Goal: Task Accomplishment & Management: Use online tool/utility

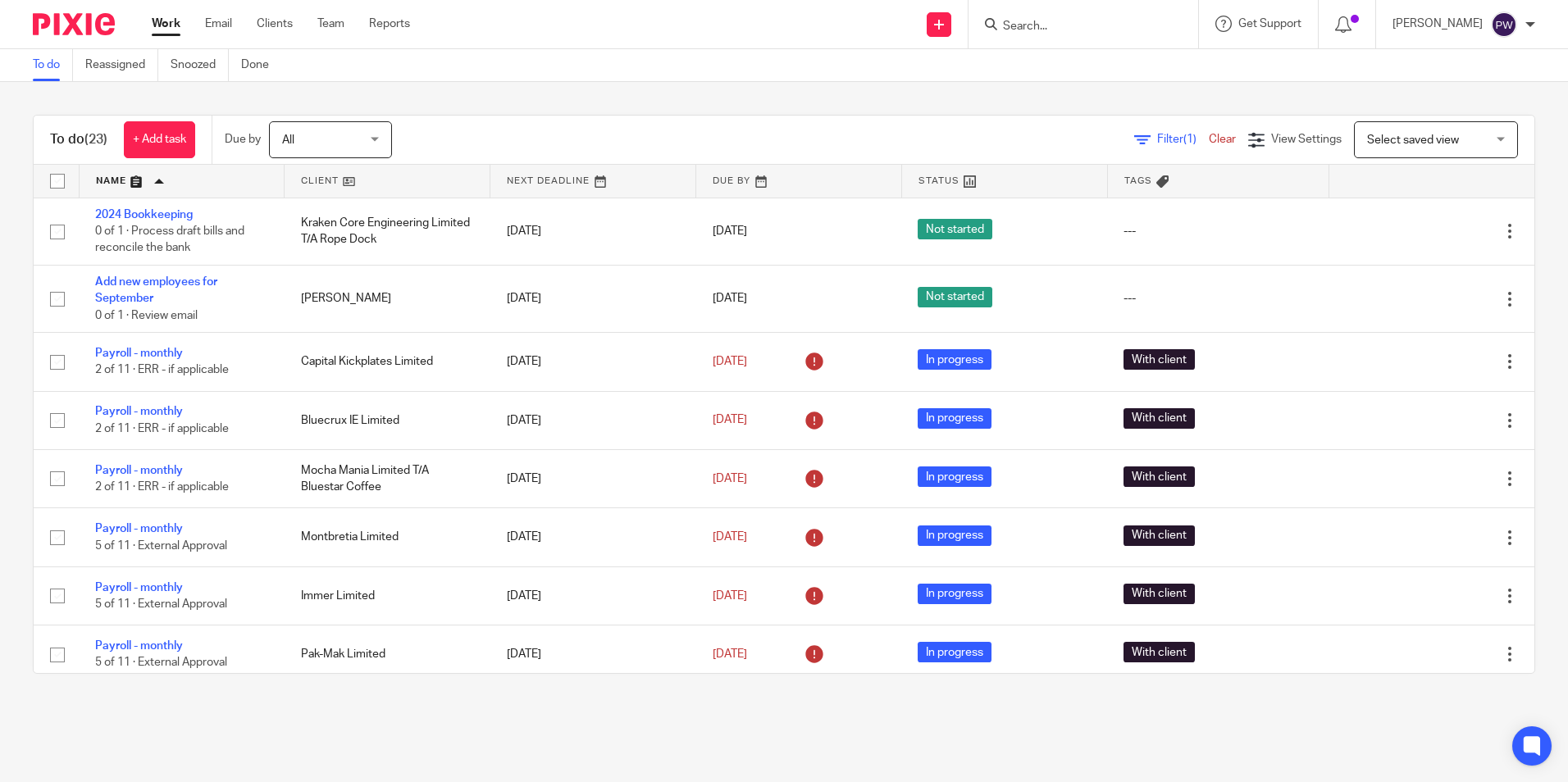
click at [314, 178] on link at bounding box center [387, 181] width 205 height 33
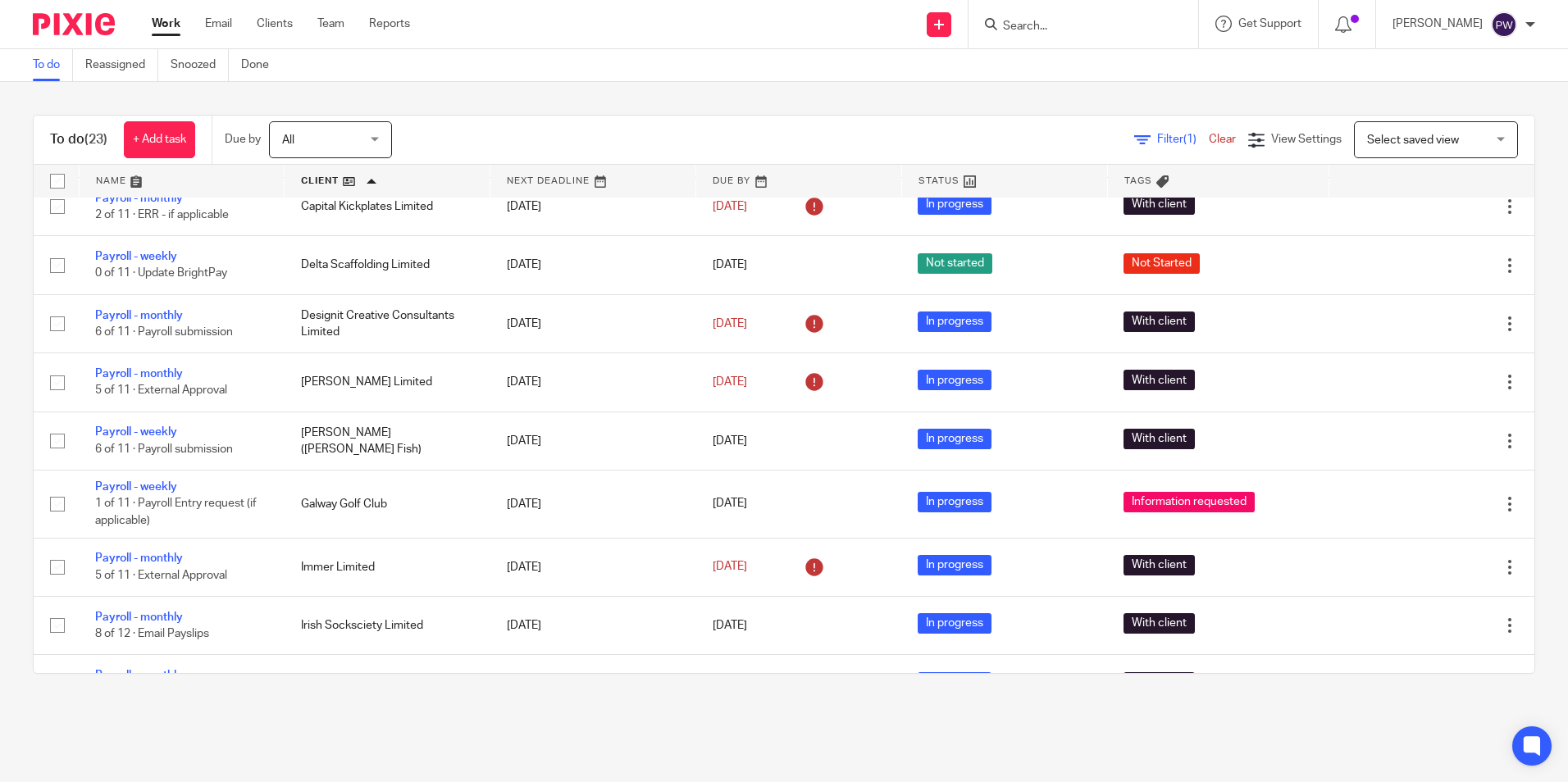
scroll to position [78, 0]
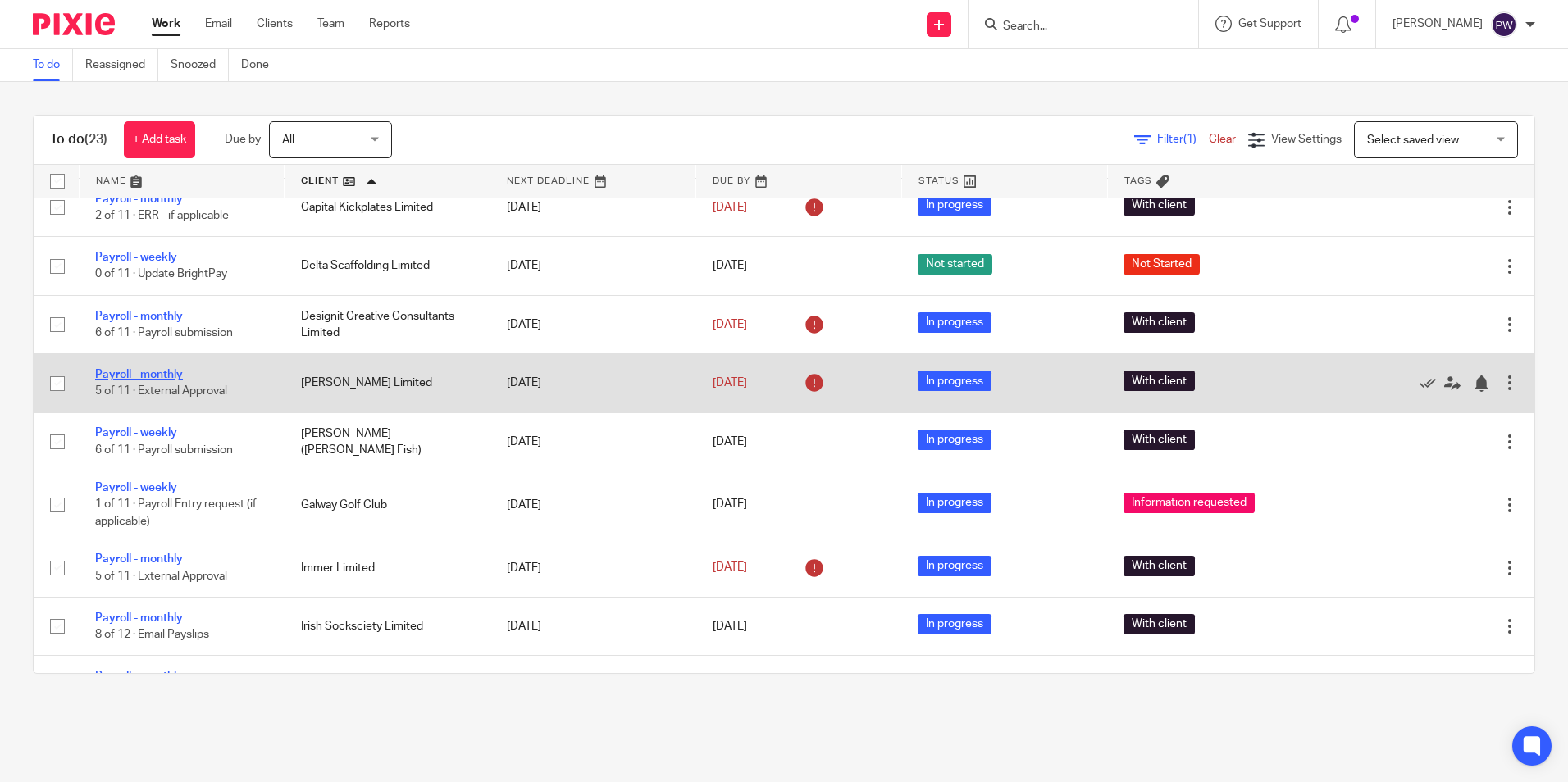
click at [146, 369] on link "Payroll - monthly" at bounding box center [139, 374] width 88 height 11
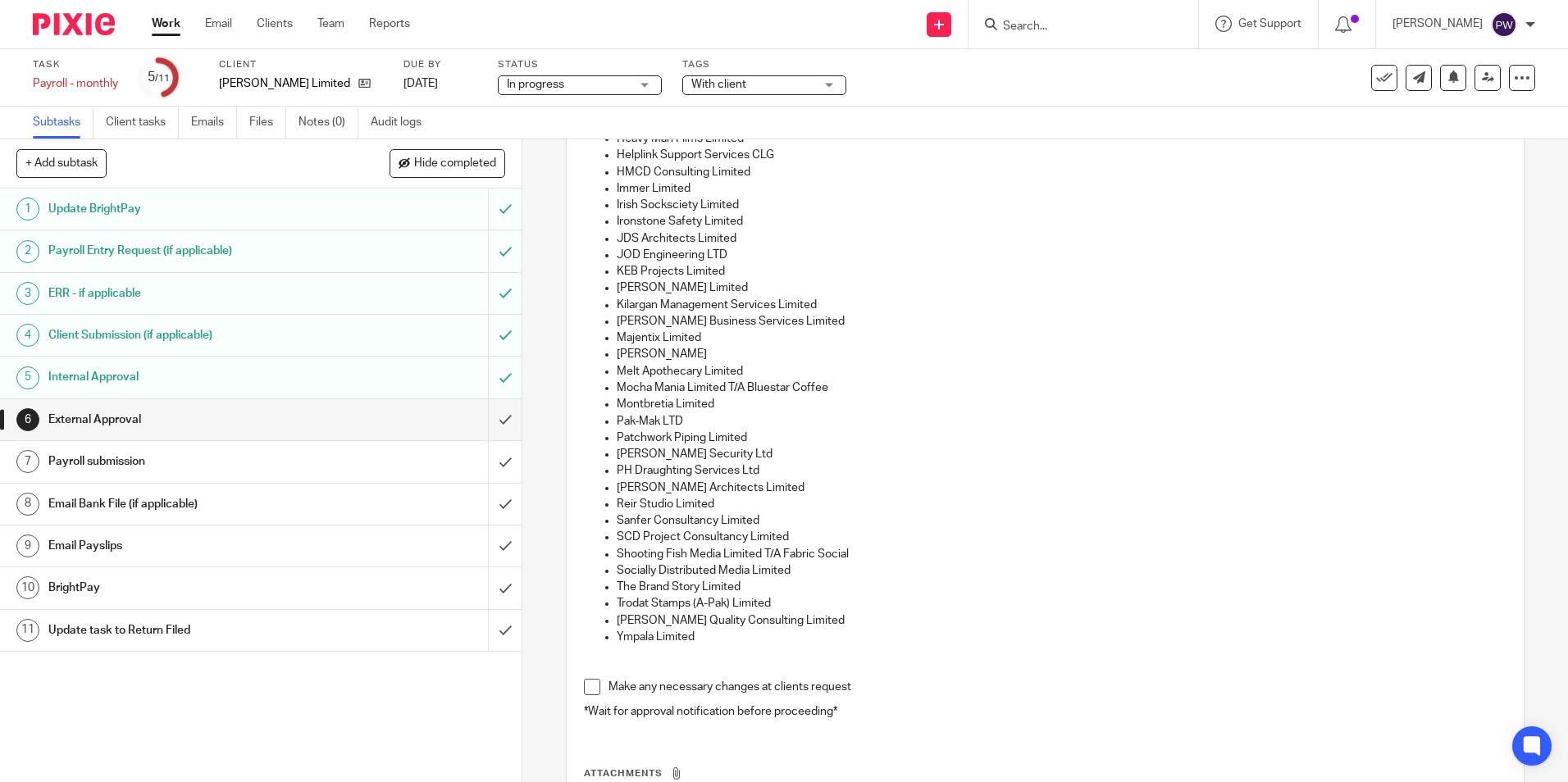
scroll to position [492, 0]
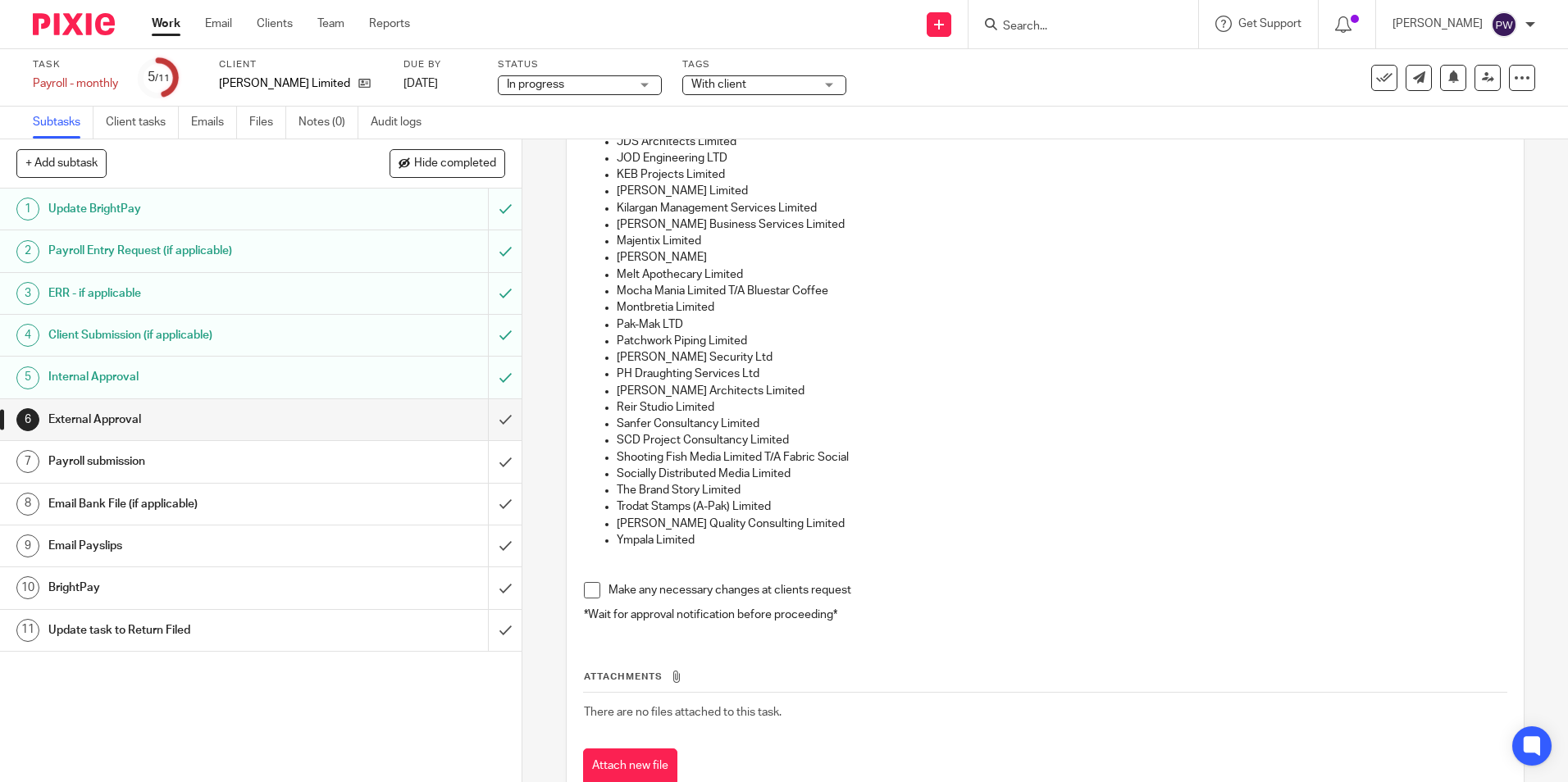
click at [588, 585] on span at bounding box center [592, 590] width 16 height 16
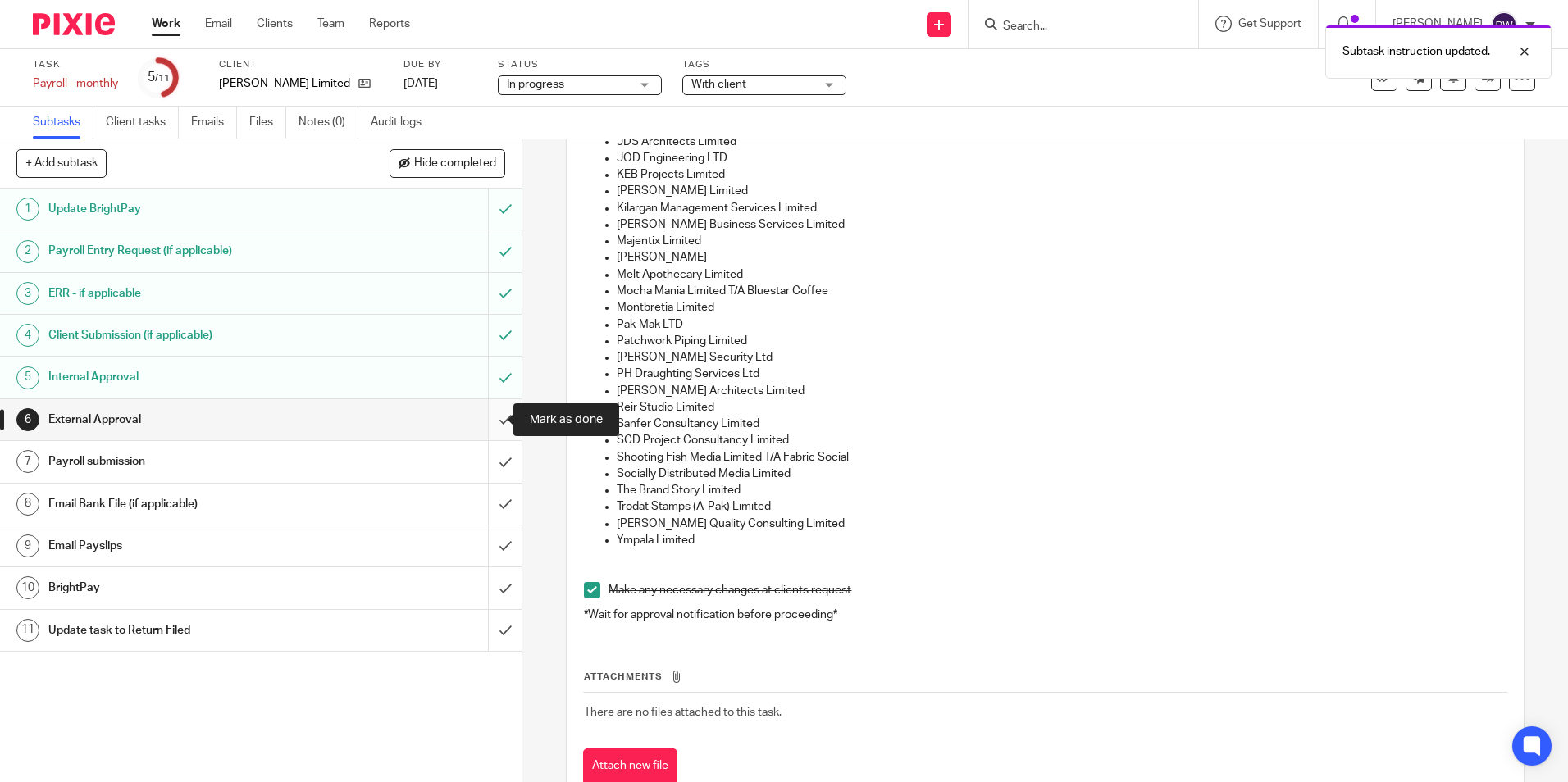
click at [493, 418] on input "submit" at bounding box center [260, 419] width 521 height 41
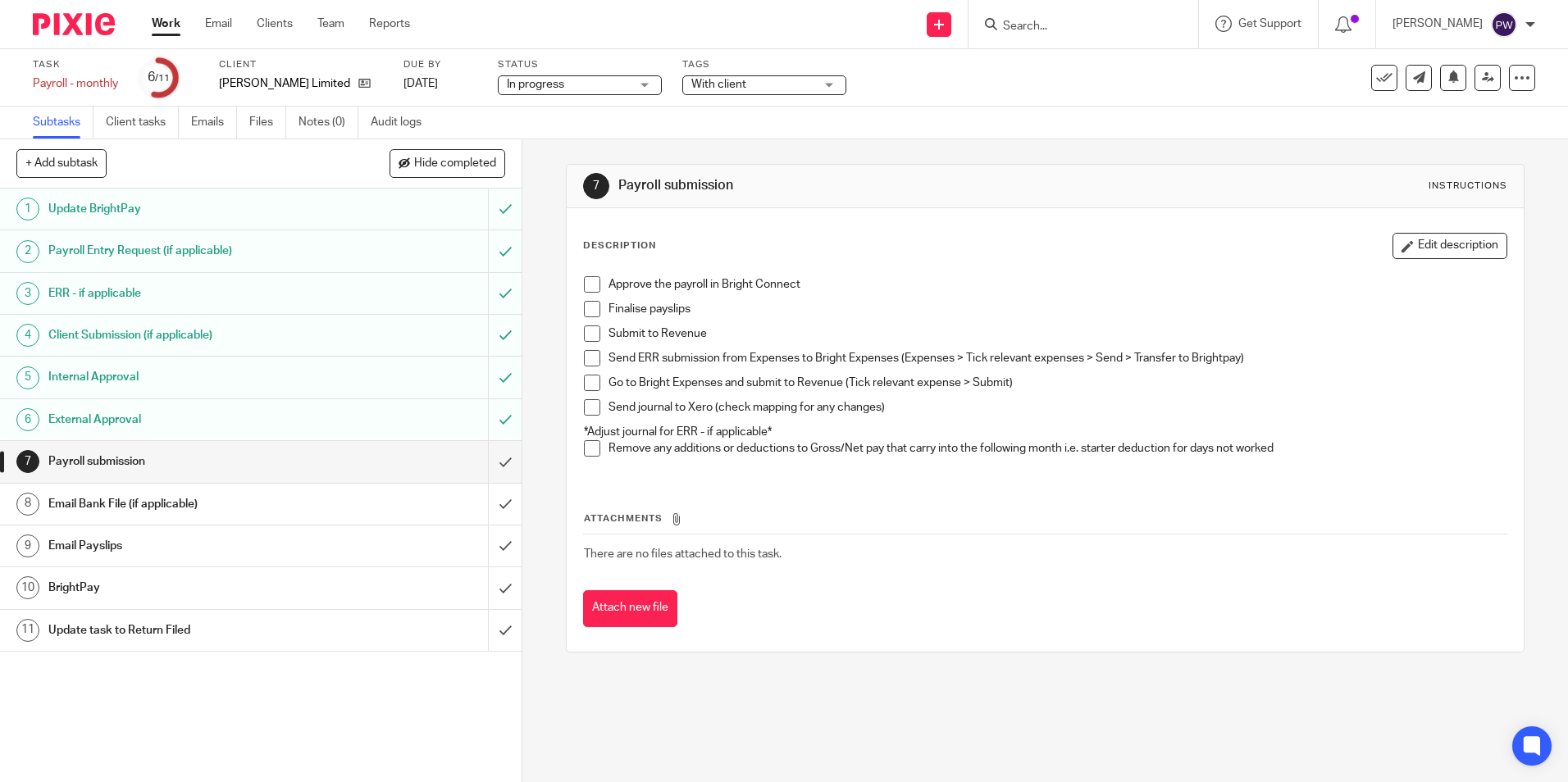
click at [588, 277] on span at bounding box center [592, 284] width 16 height 16
click at [590, 311] on span at bounding box center [592, 308] width 16 height 16
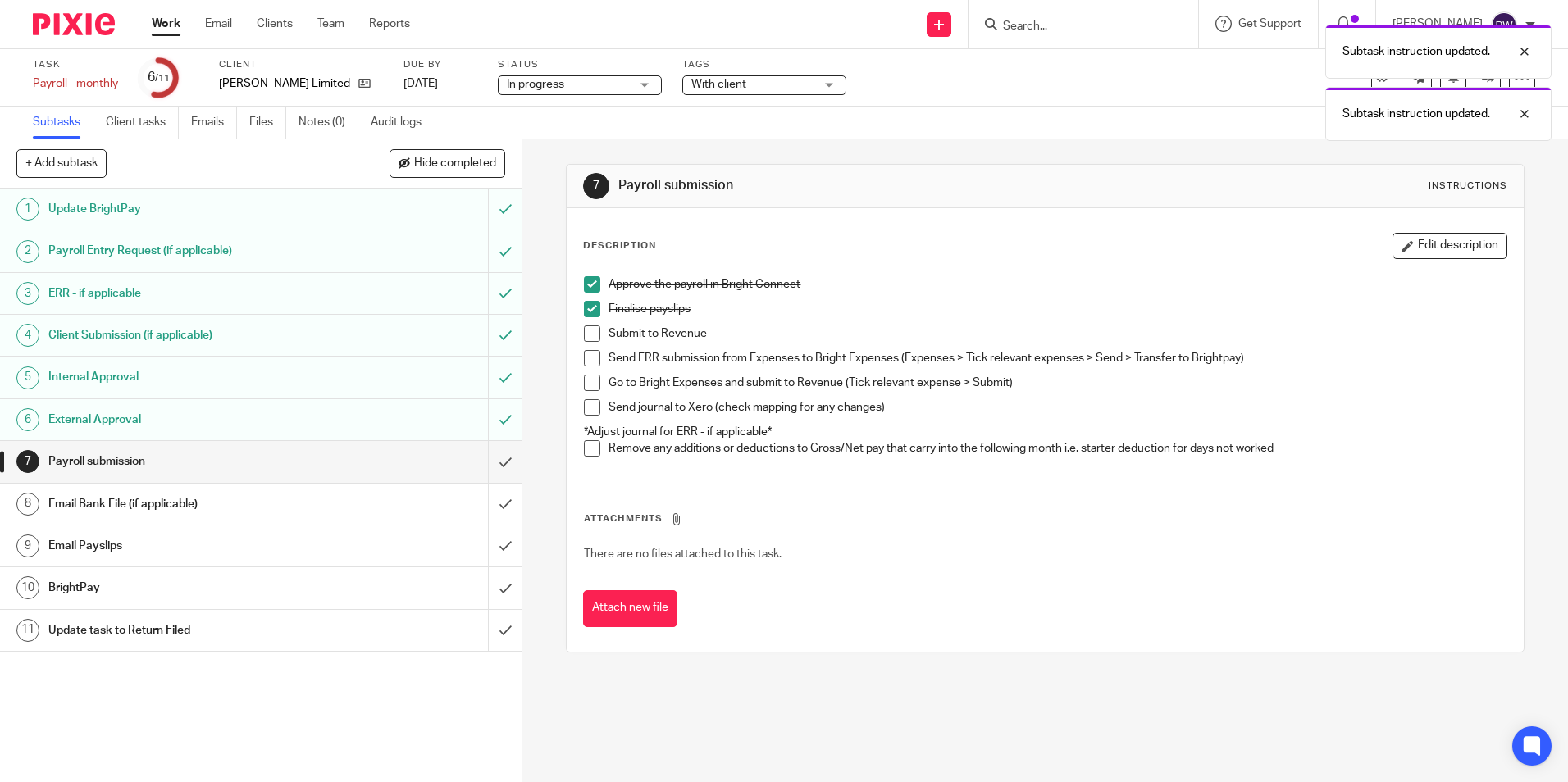
click at [585, 332] on span at bounding box center [592, 333] width 16 height 16
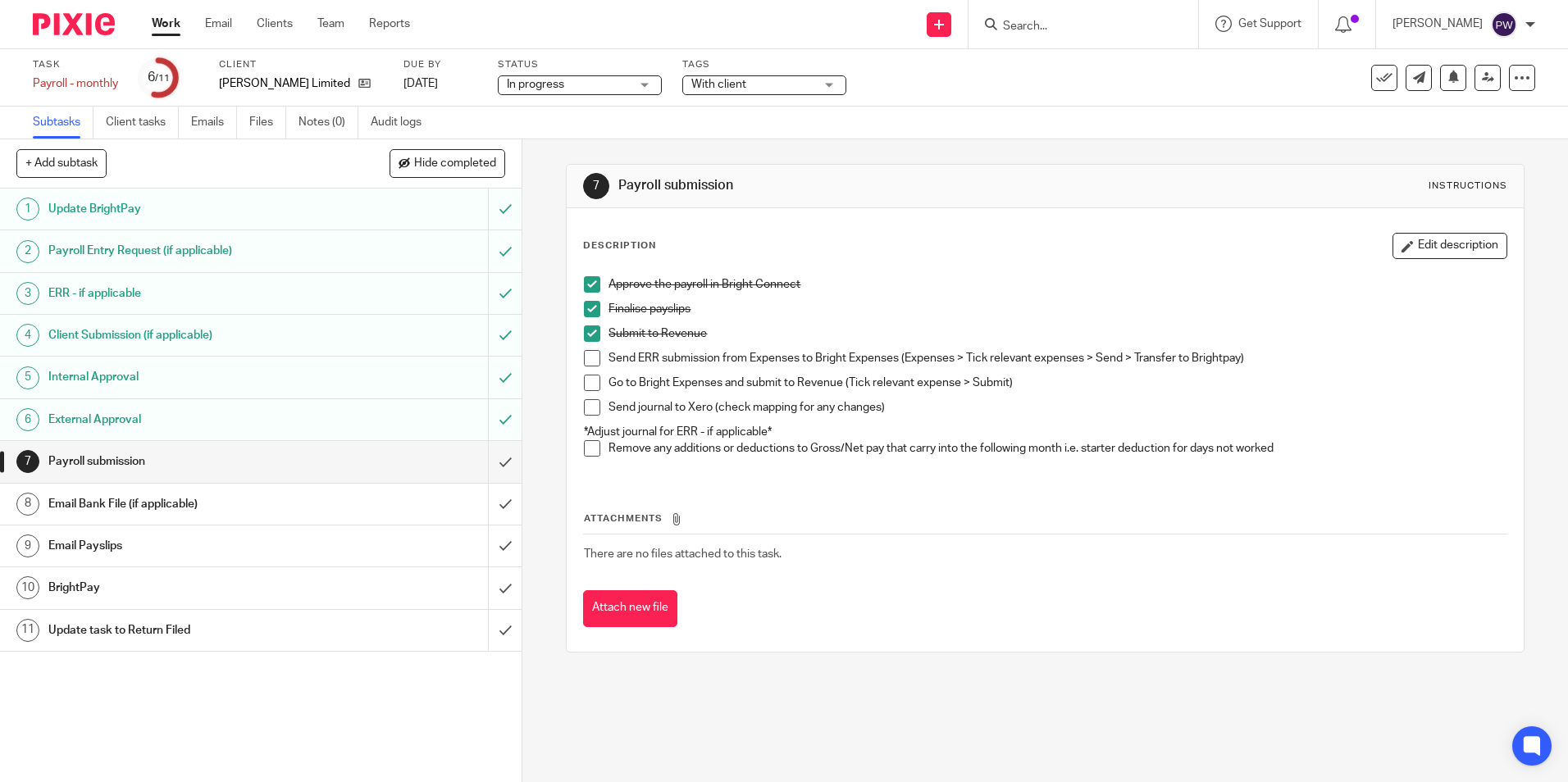
click at [584, 363] on span at bounding box center [592, 357] width 16 height 16
click at [588, 392] on li "Go to Bright Expenses and submit to Revenue (Tick relevant expense > Submit)" at bounding box center [1045, 387] width 922 height 25
click at [586, 388] on span at bounding box center [592, 382] width 16 height 16
click at [588, 413] on span at bounding box center [592, 407] width 16 height 16
click at [588, 449] on span at bounding box center [592, 448] width 16 height 16
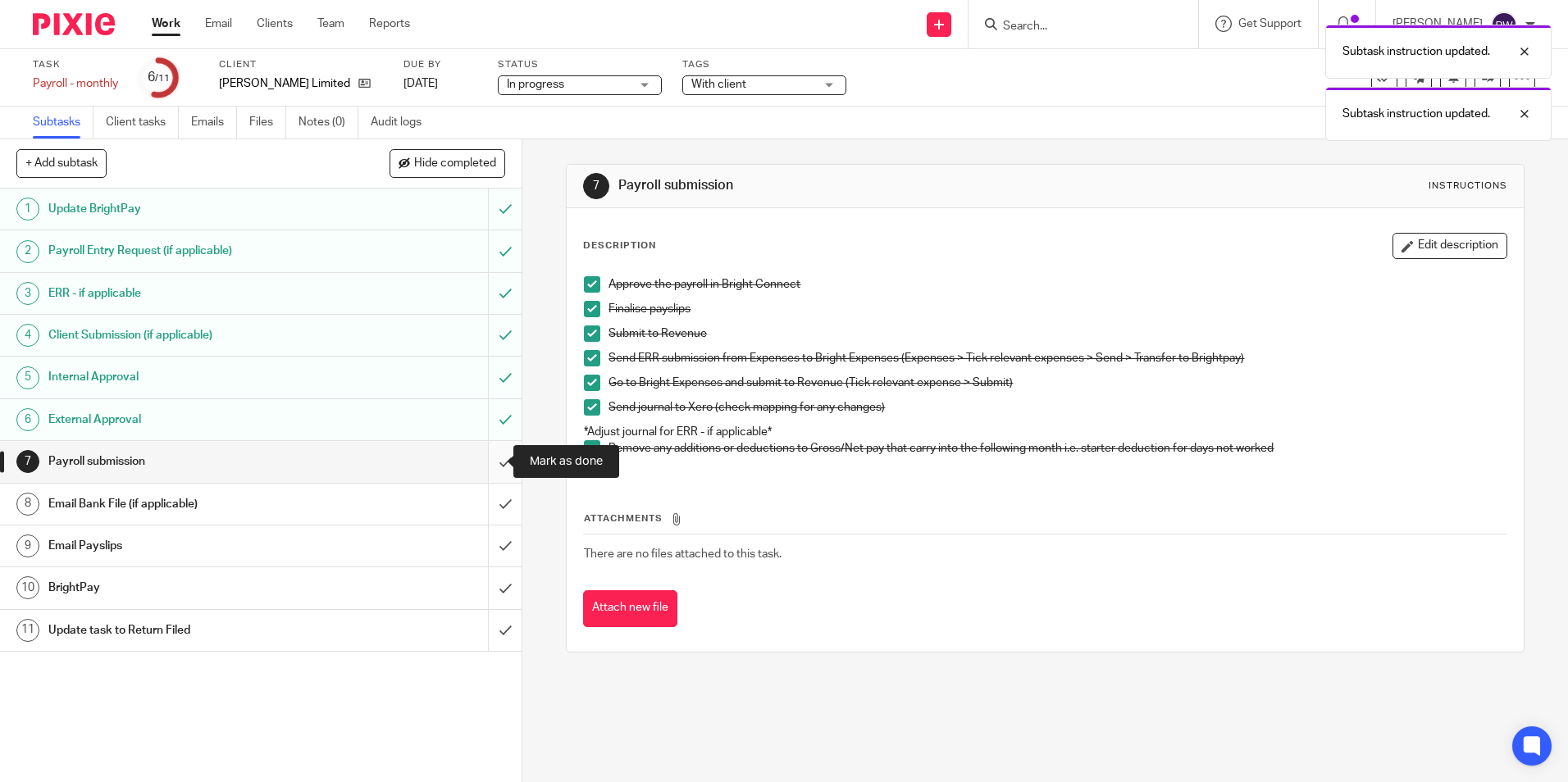
click at [495, 455] on input "submit" at bounding box center [260, 462] width 521 height 41
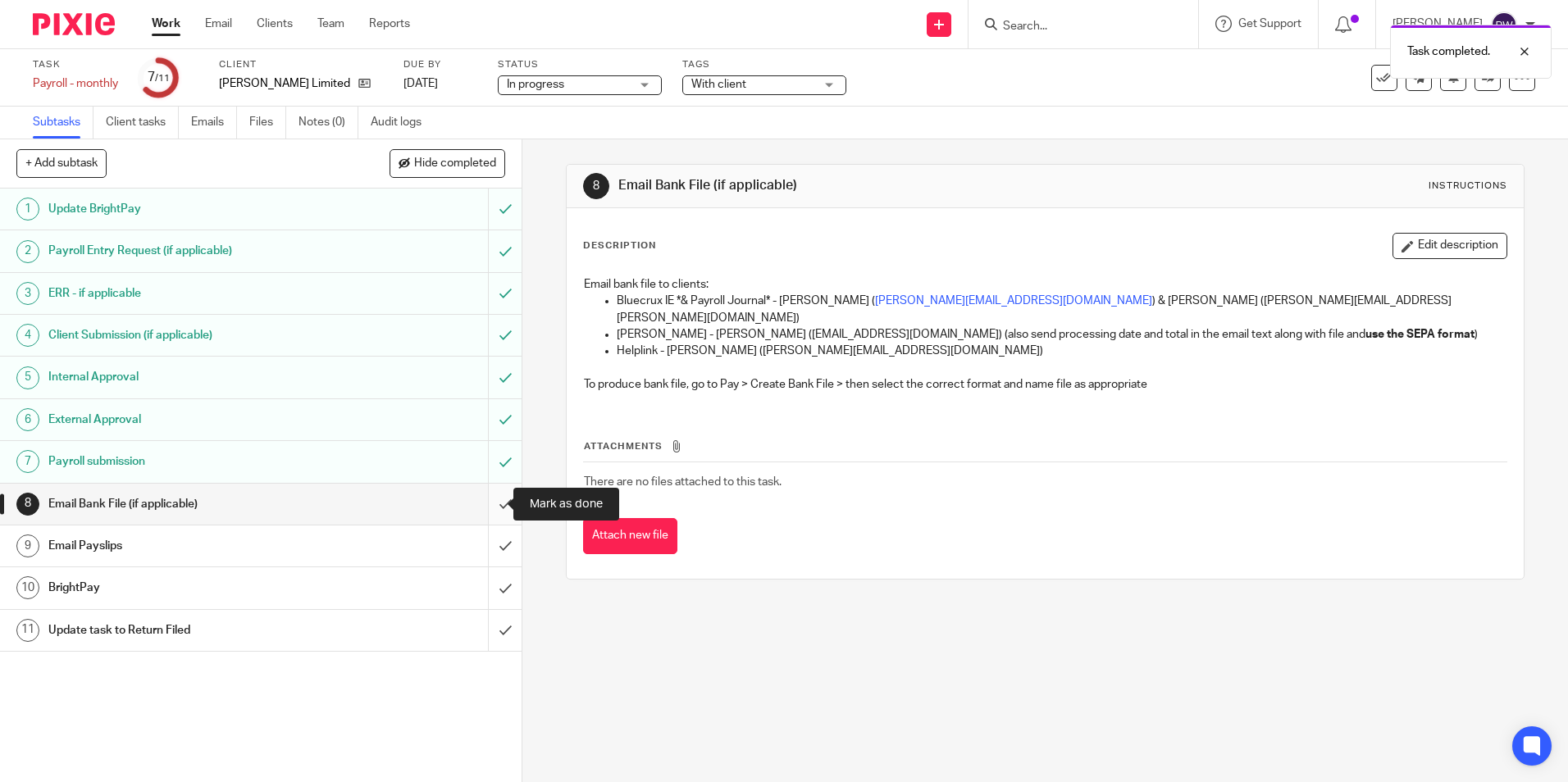
click at [491, 500] on input "submit" at bounding box center [260, 504] width 521 height 41
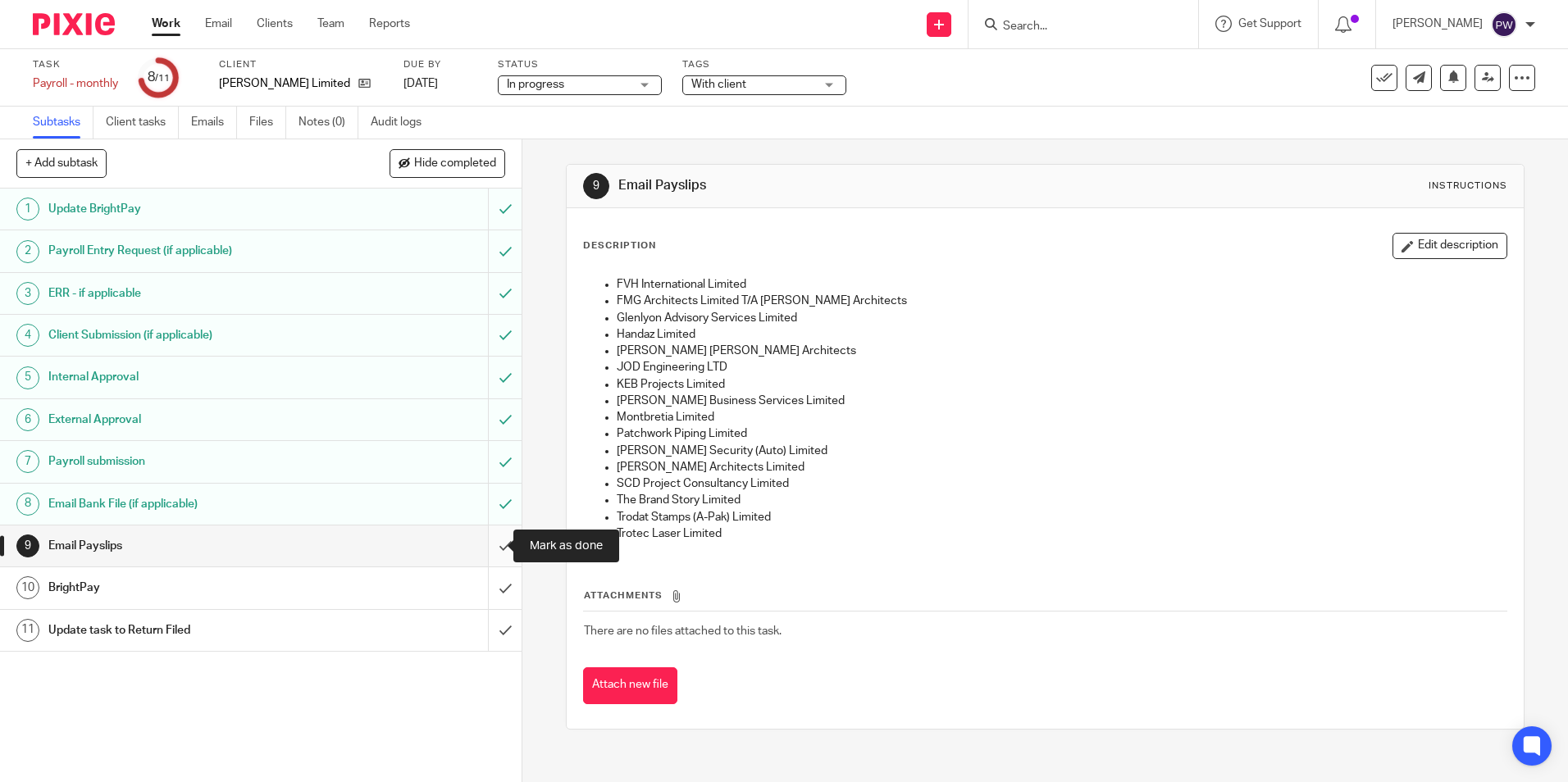
click at [495, 543] on input "submit" at bounding box center [260, 546] width 521 height 41
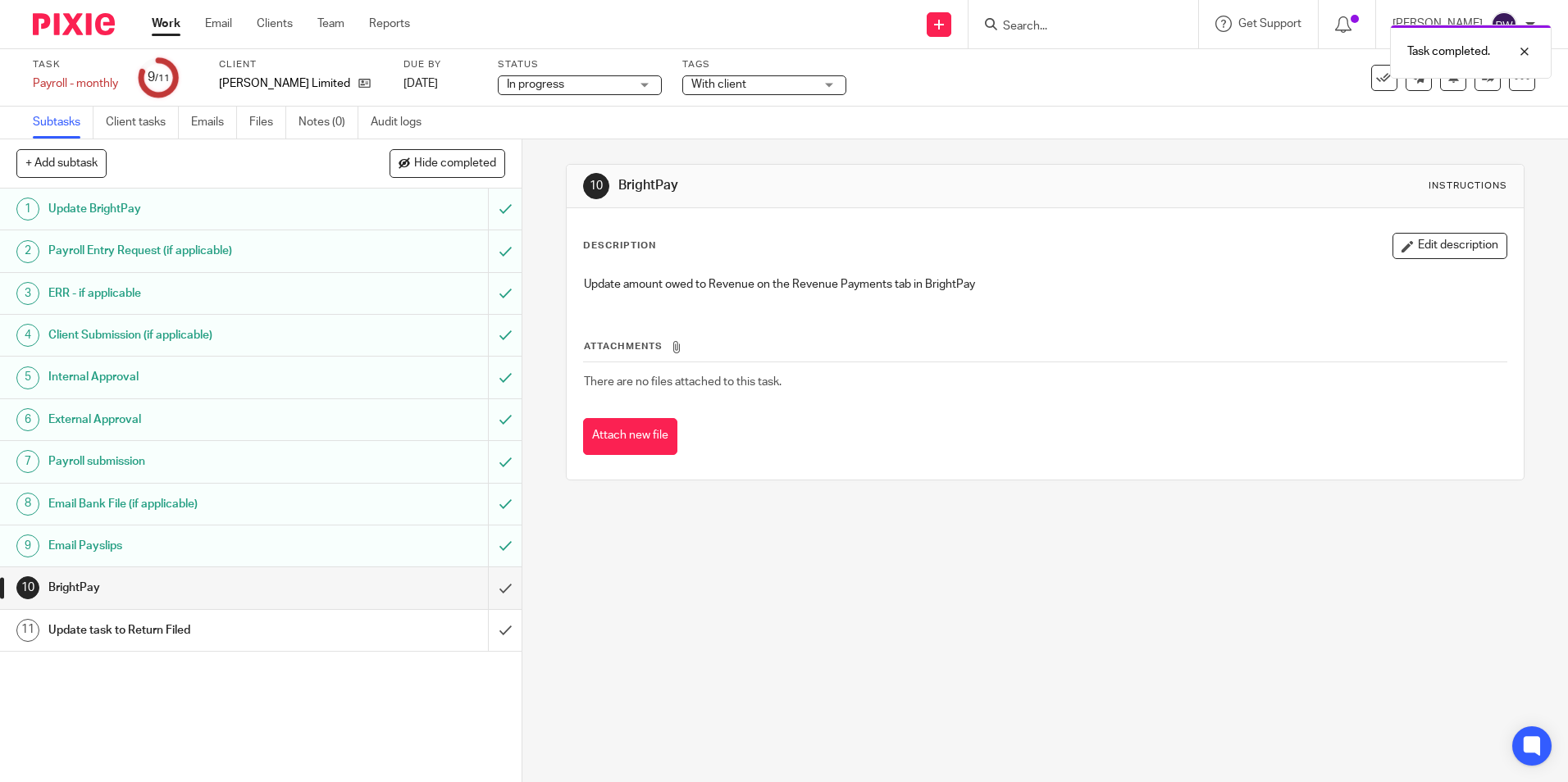
click at [761, 83] on span "With client" at bounding box center [752, 85] width 123 height 17
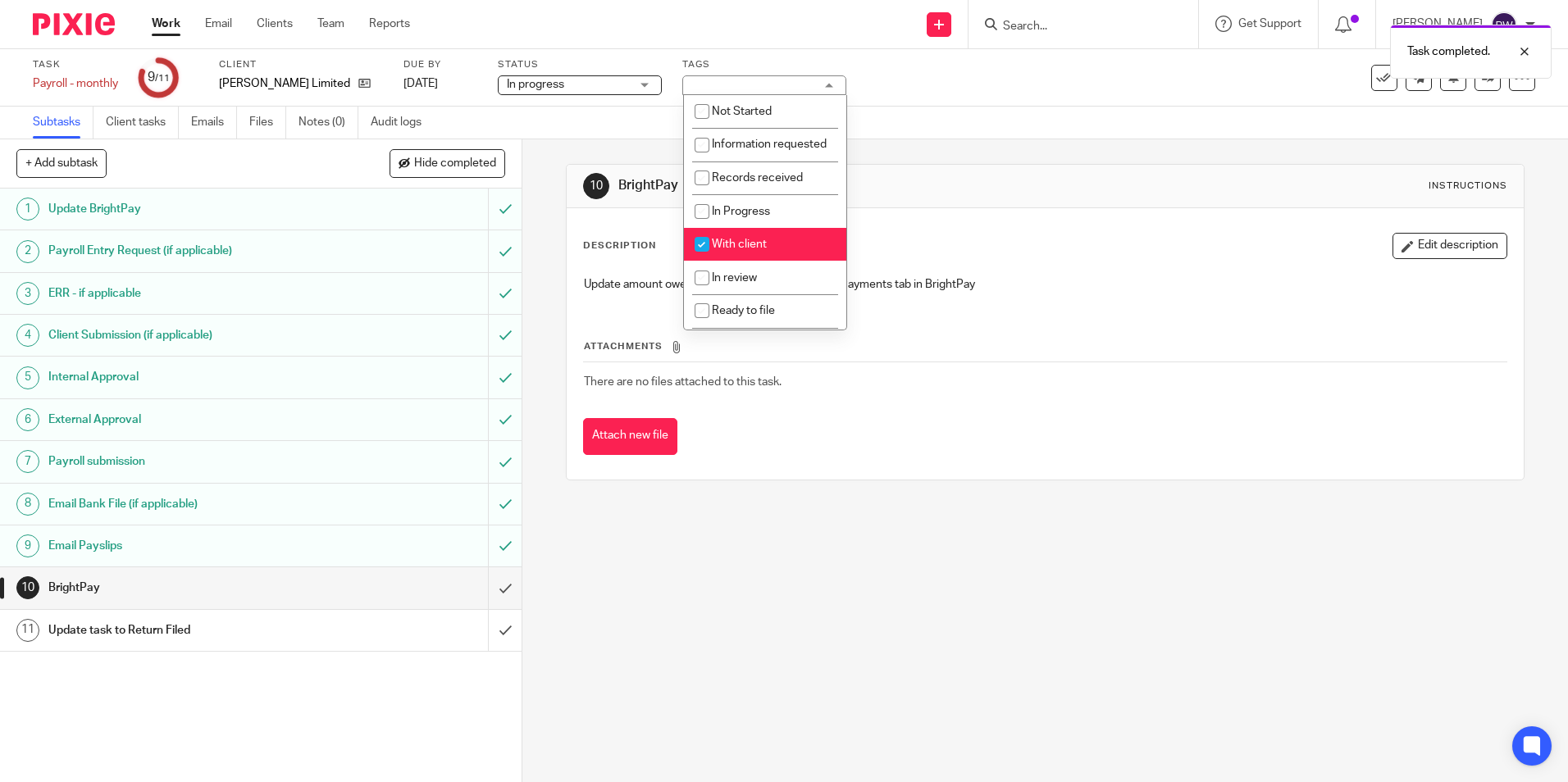
click at [701, 255] on input "checkbox" at bounding box center [702, 245] width 31 height 31
checkbox input "false"
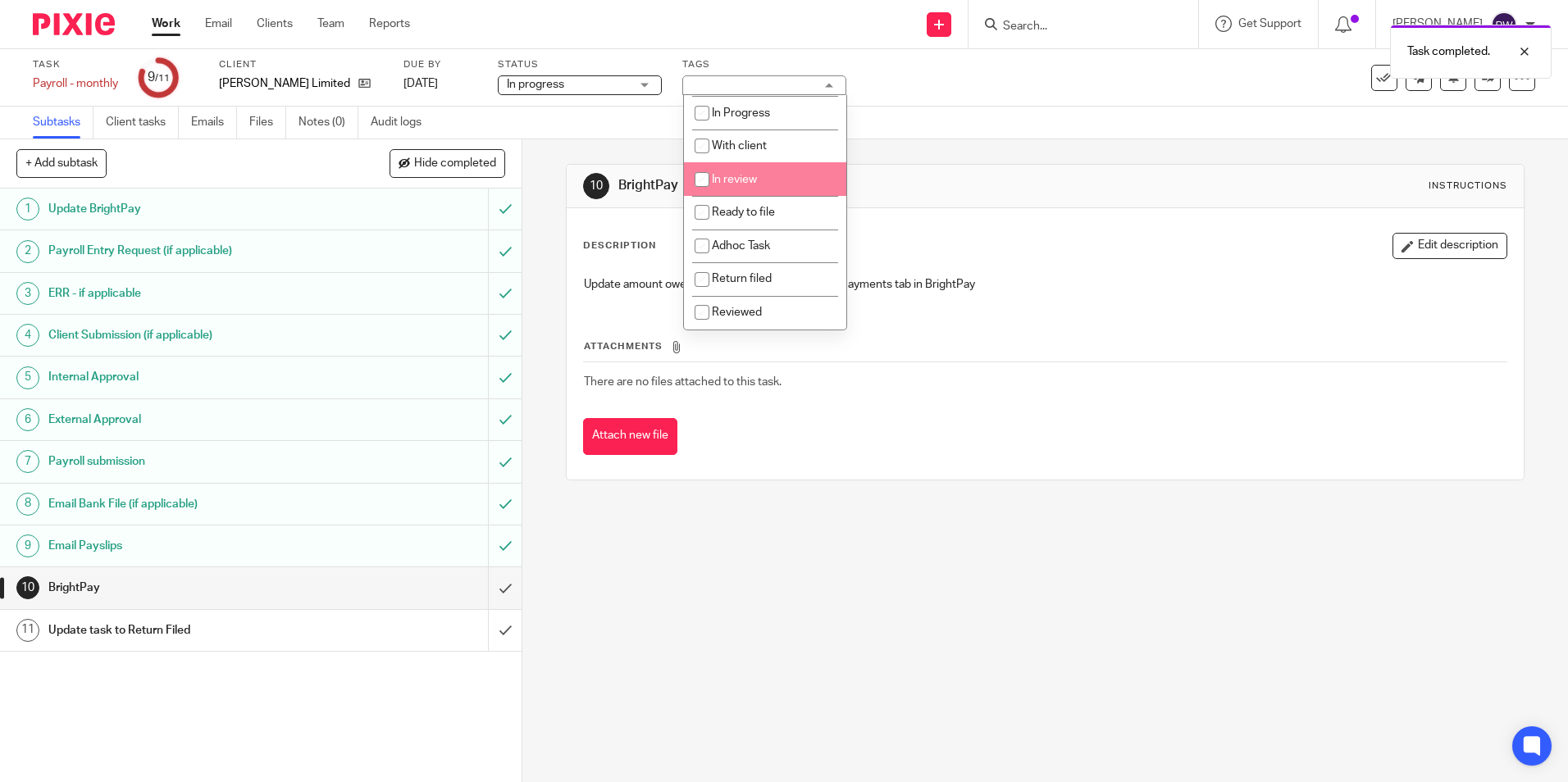
scroll to position [115, 0]
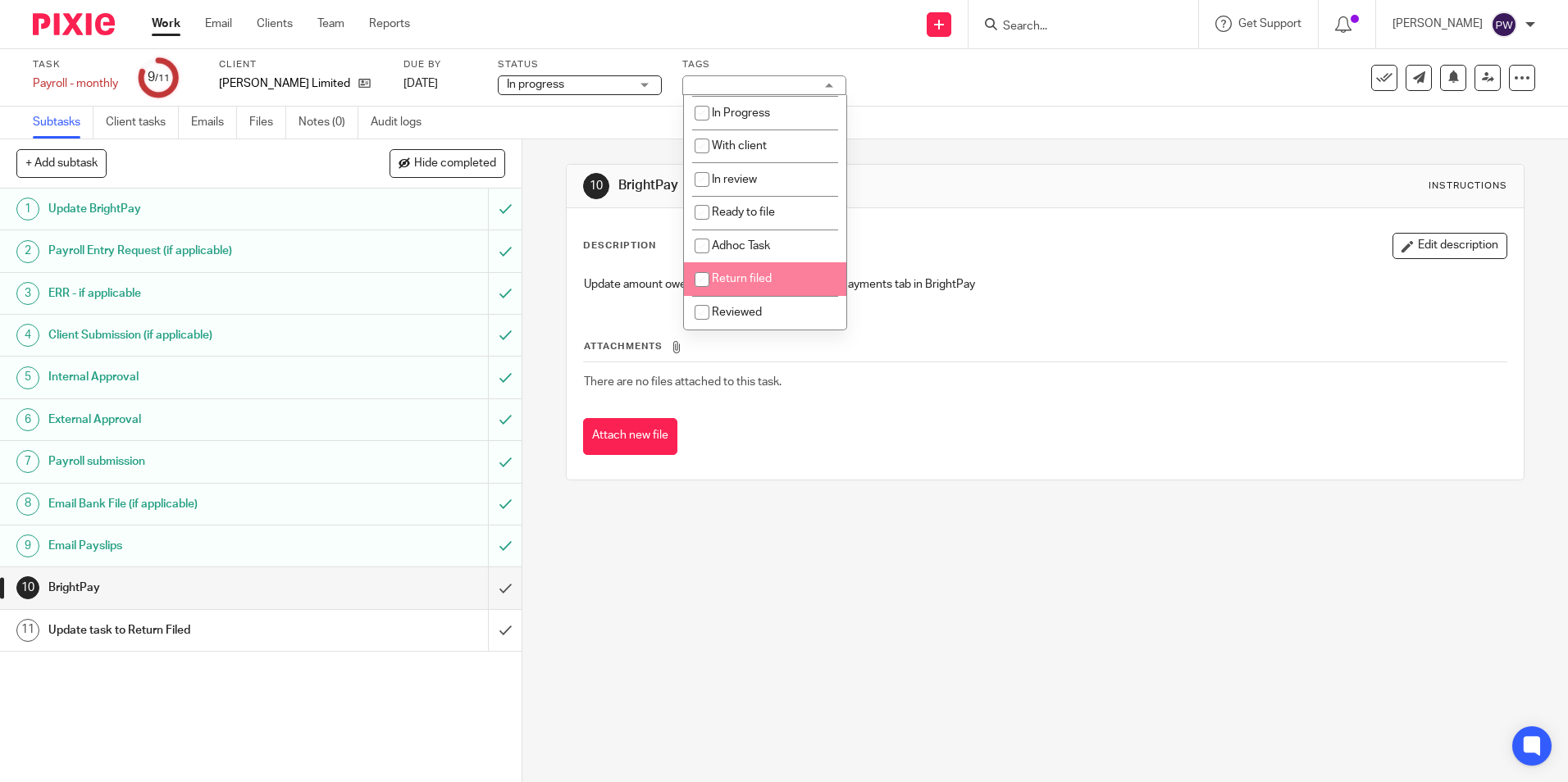
click at [697, 280] on input "checkbox" at bounding box center [702, 279] width 31 height 31
checkbox input "true"
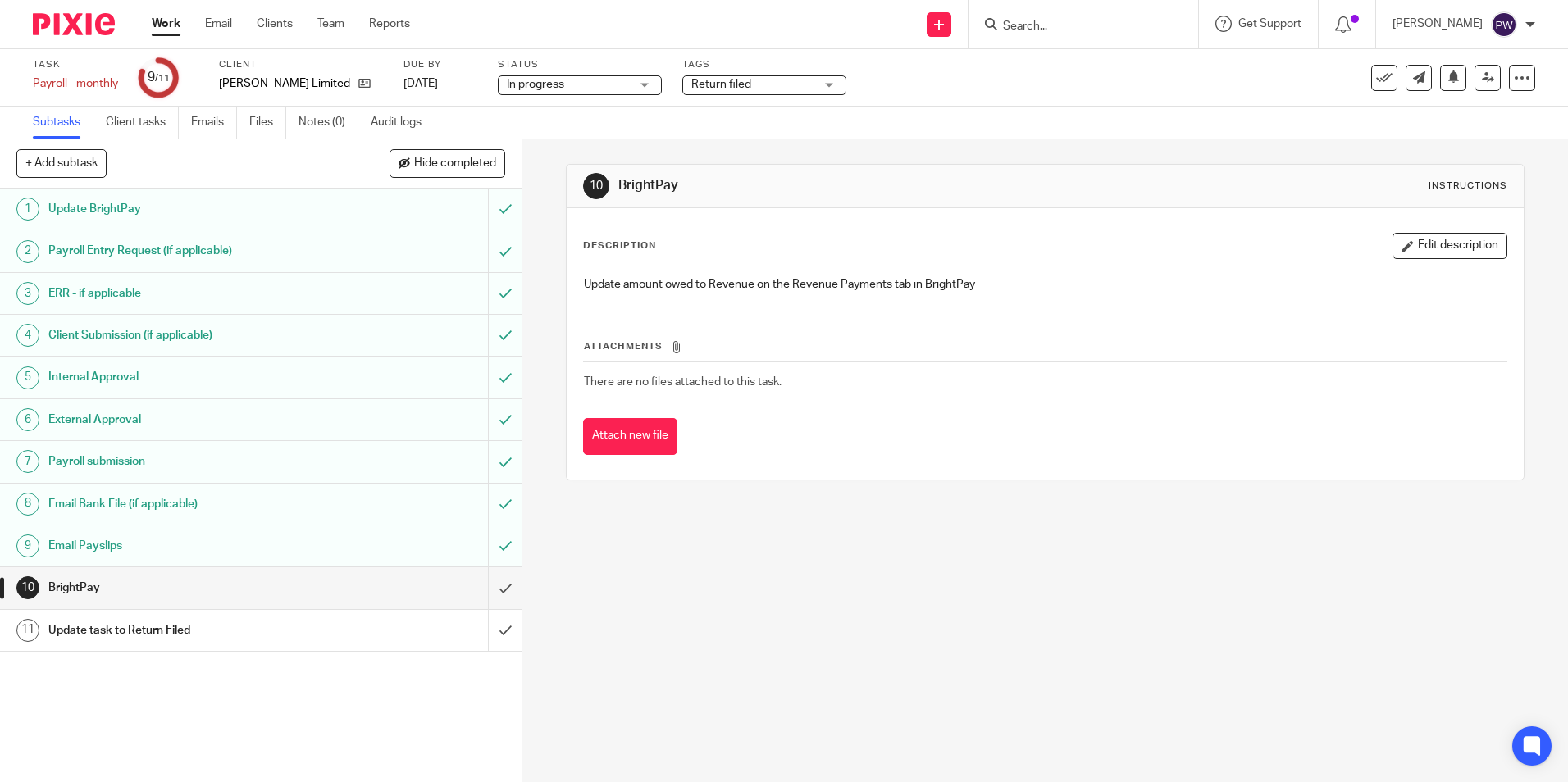
click at [960, 84] on div "Task Payroll - monthly Save Payroll - monthly 9 /11 Client Elliott Chambers Lim…" at bounding box center [658, 78] width 1252 height 40
click at [498, 586] on input "submit" at bounding box center [260, 588] width 521 height 41
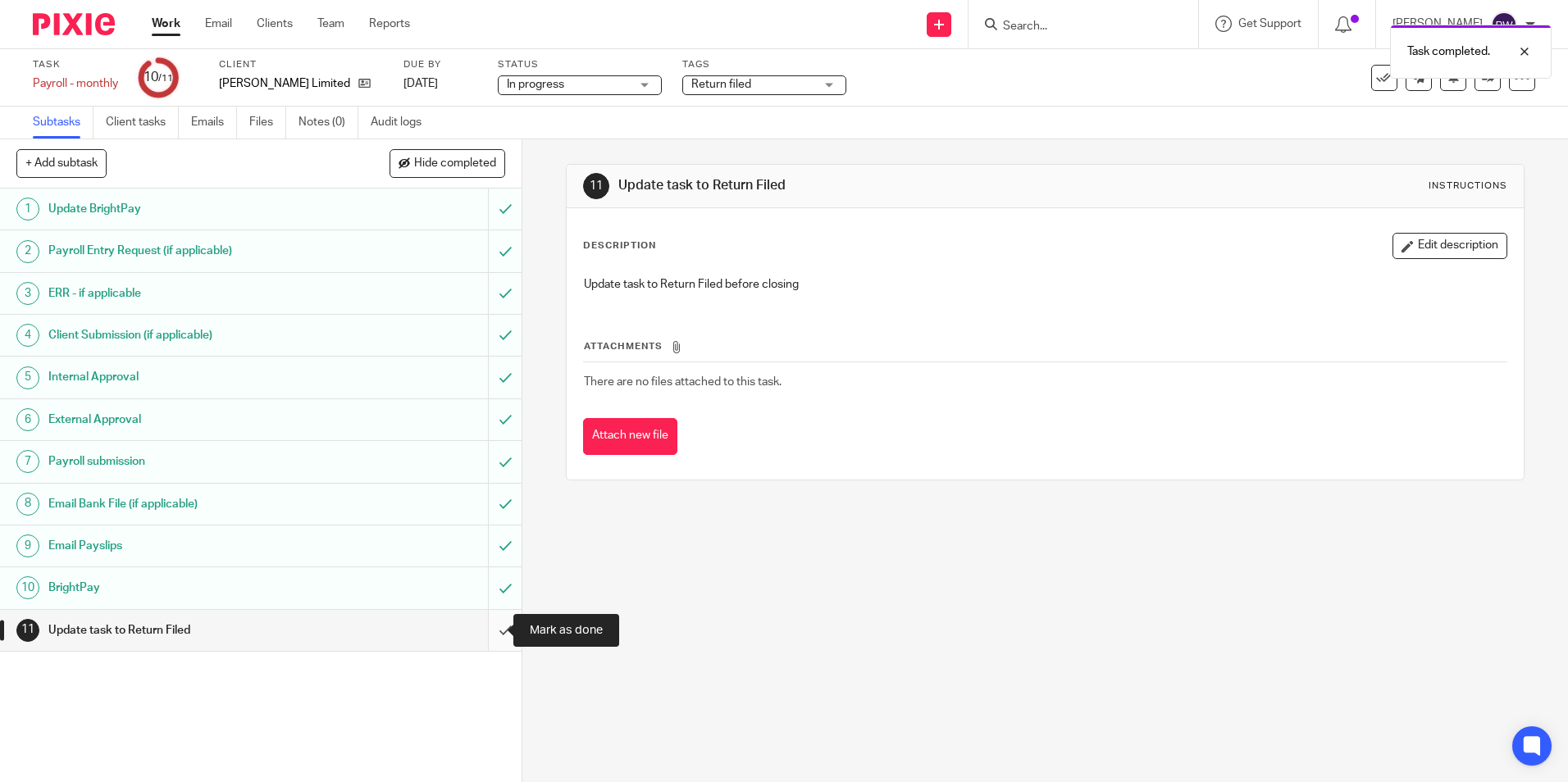
click at [497, 636] on input "submit" at bounding box center [260, 630] width 521 height 41
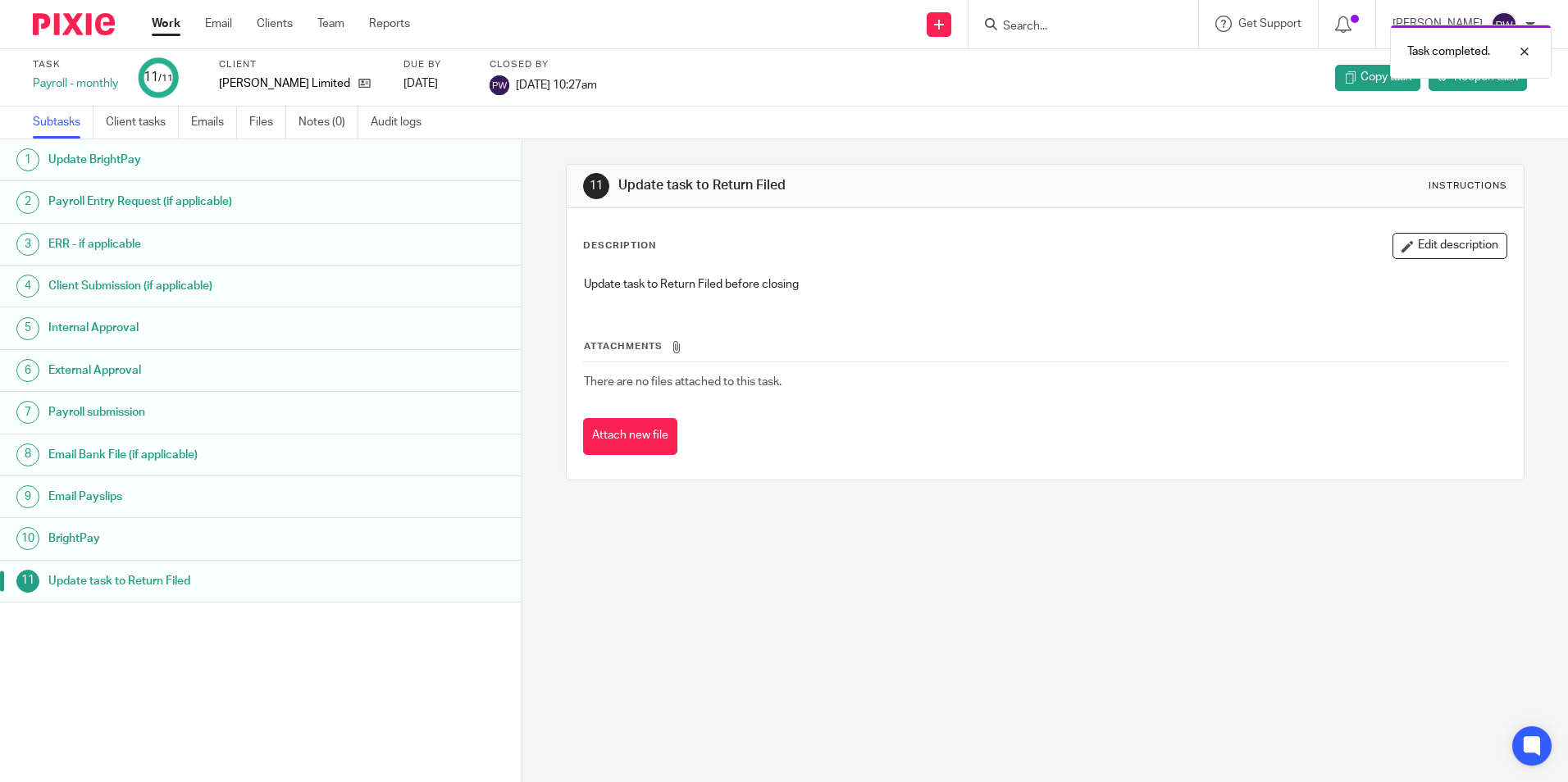
click at [157, 23] on link "Work" at bounding box center [165, 23] width 28 height 16
